Goal: Transaction & Acquisition: Purchase product/service

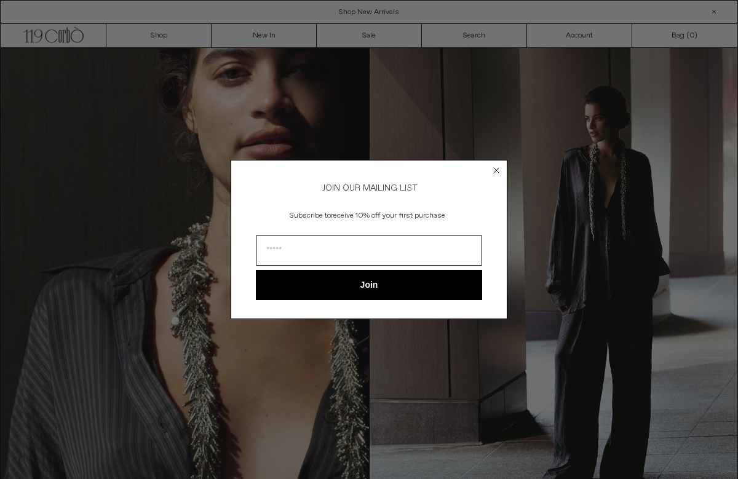
click at [498, 169] on circle "Close dialog" at bounding box center [497, 171] width 12 height 12
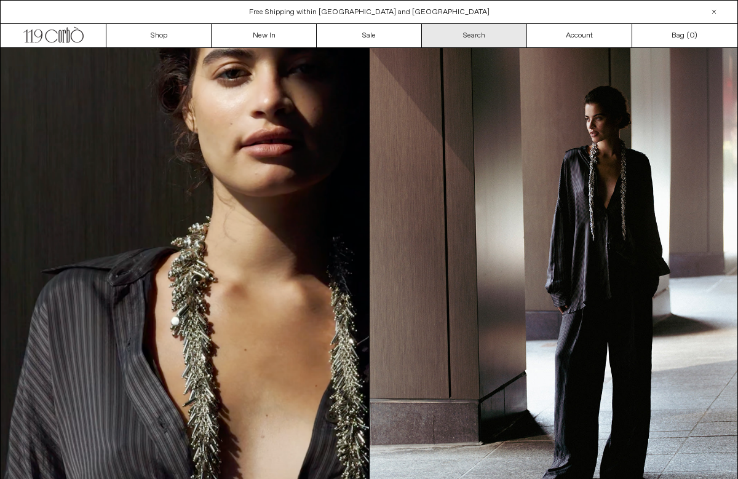
click at [496, 41] on link "Search" at bounding box center [474, 35] width 105 height 23
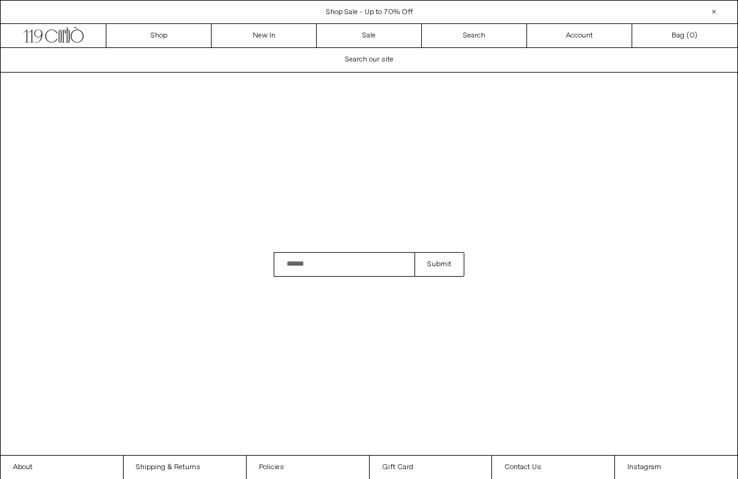
click at [359, 265] on input "Search" at bounding box center [344, 264] width 141 height 25
type input "*********"
click at [415, 252] on button "Submit" at bounding box center [440, 264] width 50 height 25
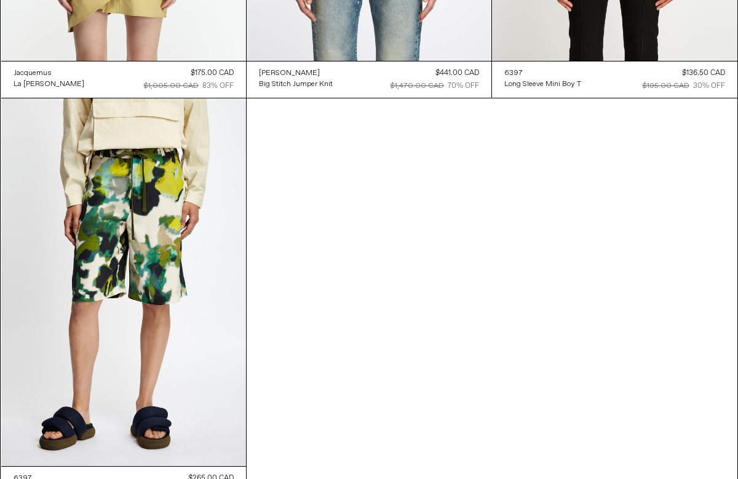
scroll to position [1374, 0]
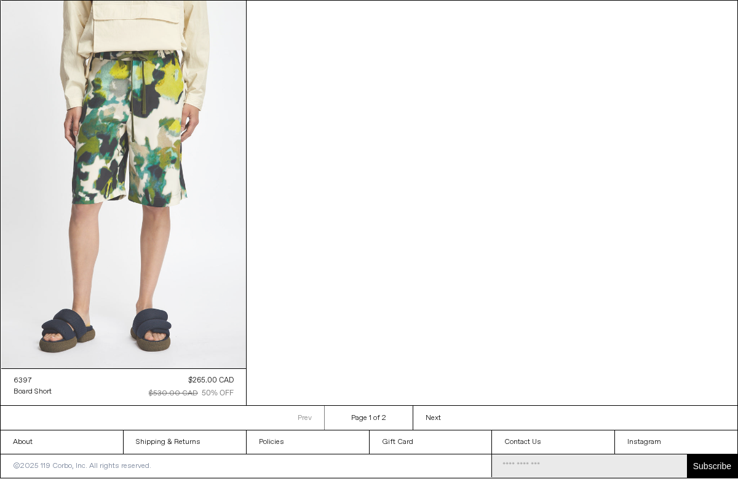
click at [145, 252] on at bounding box center [123, 184] width 245 height 367
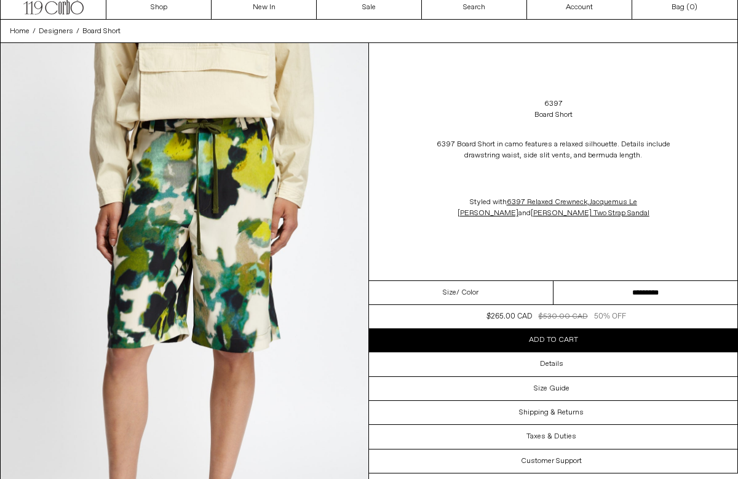
scroll to position [28, 0]
